Goal: Find specific page/section: Find specific page/section

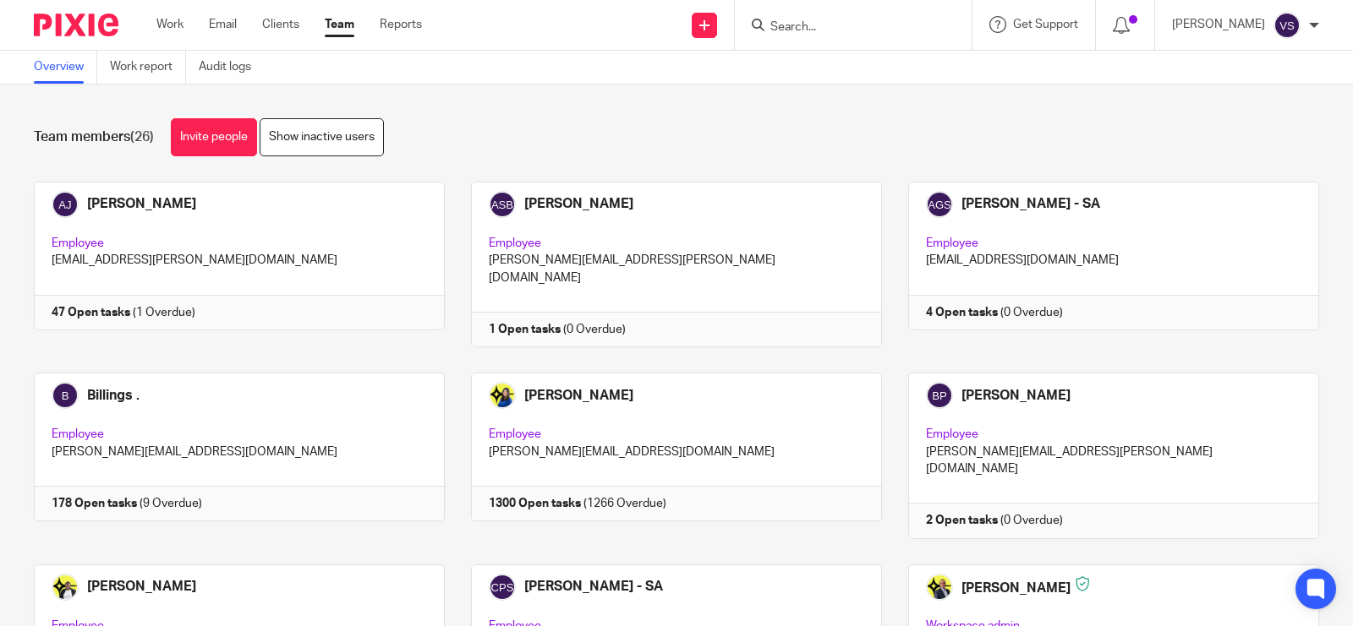
click at [790, 30] on input "Search" at bounding box center [844, 27] width 152 height 15
drag, startPoint x: 810, startPoint y: 23, endPoint x: 773, endPoint y: 25, distance: 36.4
click at [773, 25] on div "D66" at bounding box center [849, 24] width 197 height 21
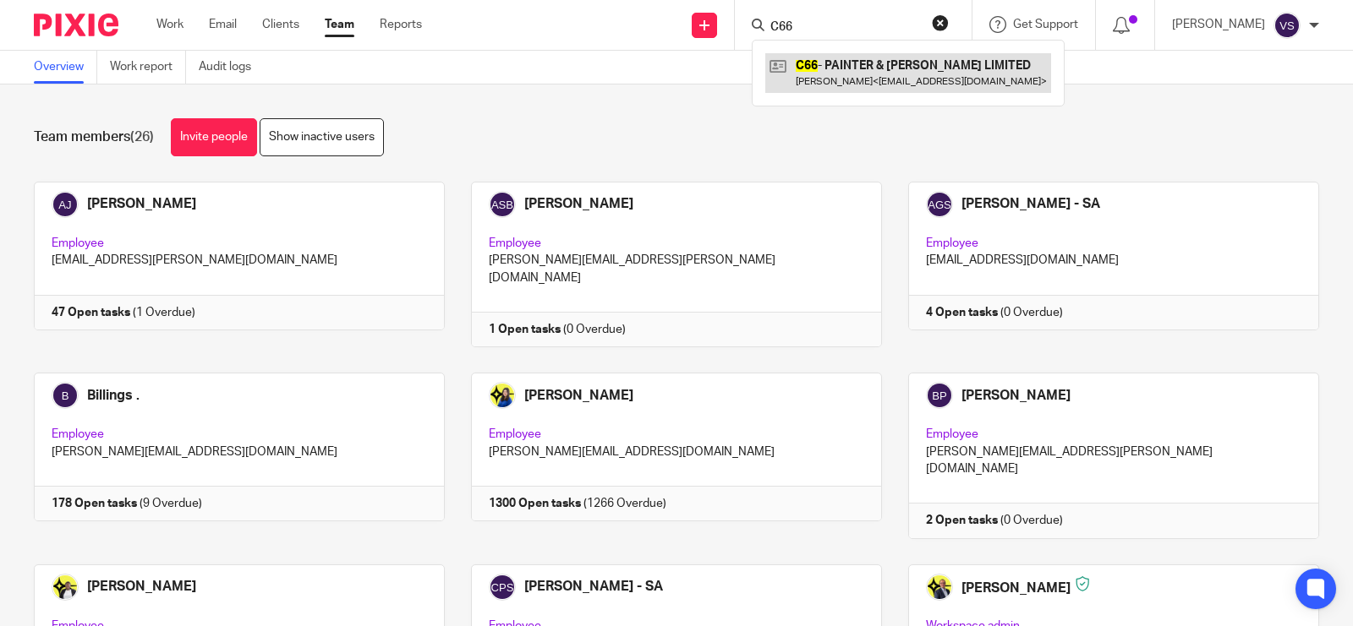
type input "C66"
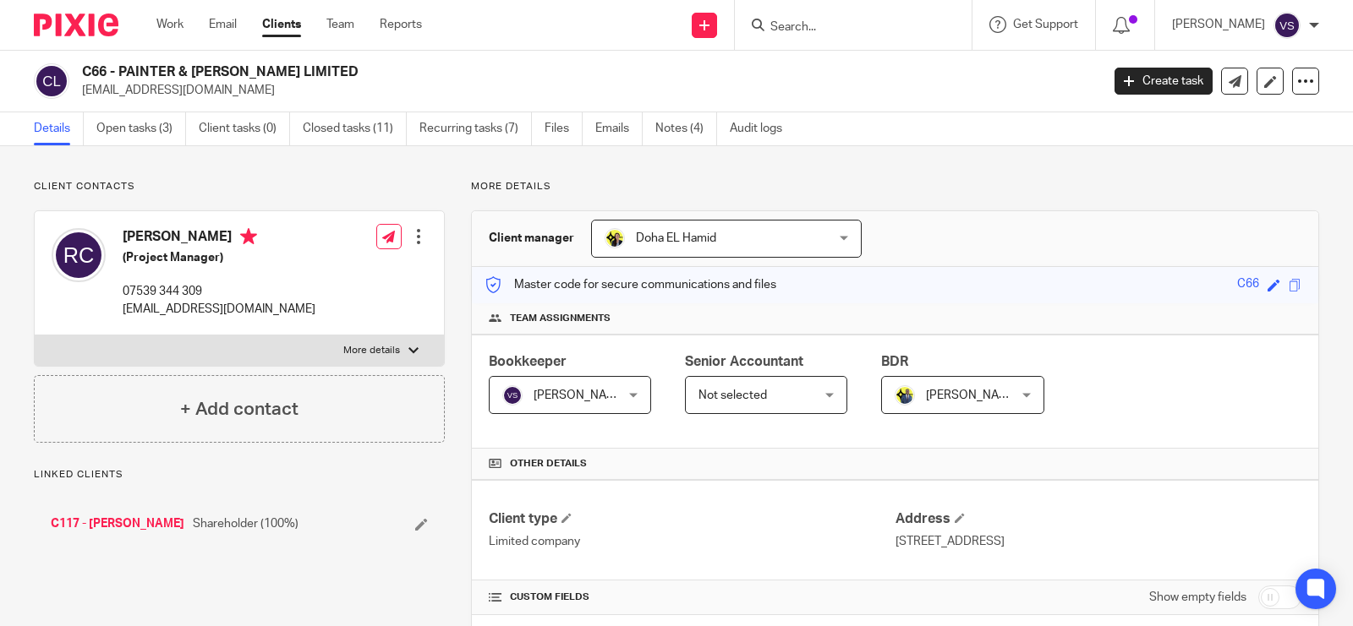
drag, startPoint x: 121, startPoint y: 66, endPoint x: 289, endPoint y: 68, distance: 168.2
click at [289, 68] on h2 "C66 - PAINTER & [PERSON_NAME] LIMITED" at bounding box center [485, 72] width 806 height 18
copy h2 "PAINTER & [PERSON_NAME] LIMITED"
